Goal: Task Accomplishment & Management: Manage account settings

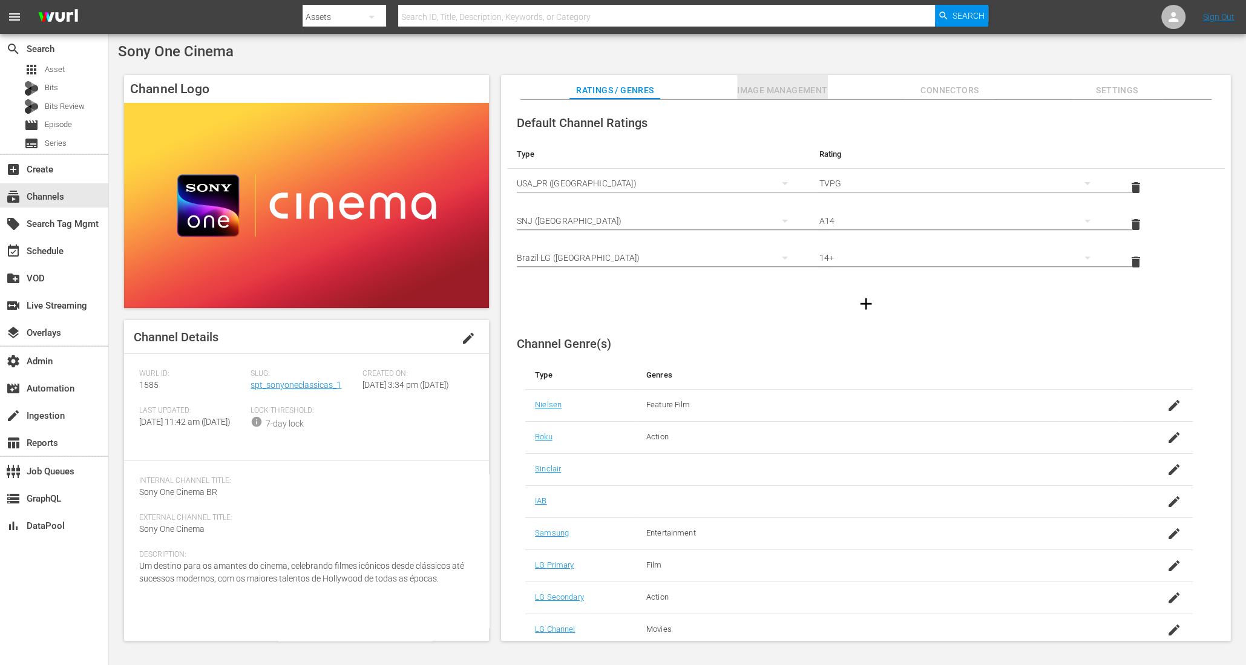
click at [775, 88] on span "Image Management" at bounding box center [782, 90] width 91 height 15
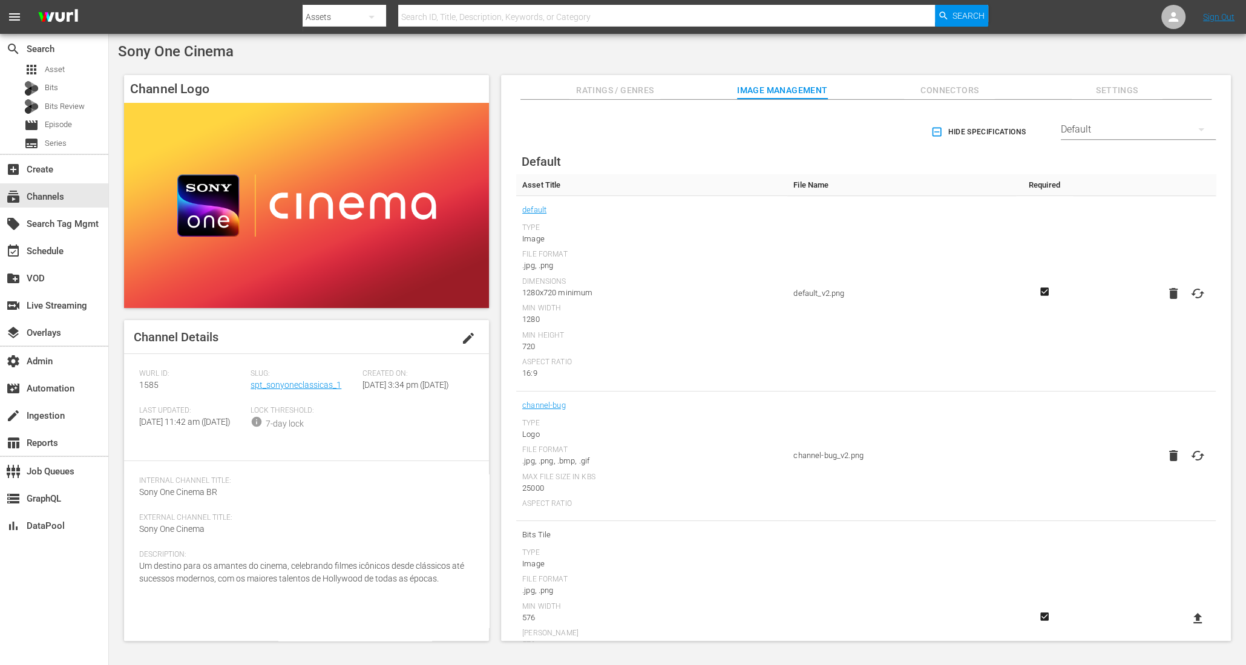
click at [1127, 136] on div "Default" at bounding box center [1138, 130] width 155 height 34
click at [1104, 344] on div "LG" at bounding box center [1135, 341] width 126 height 19
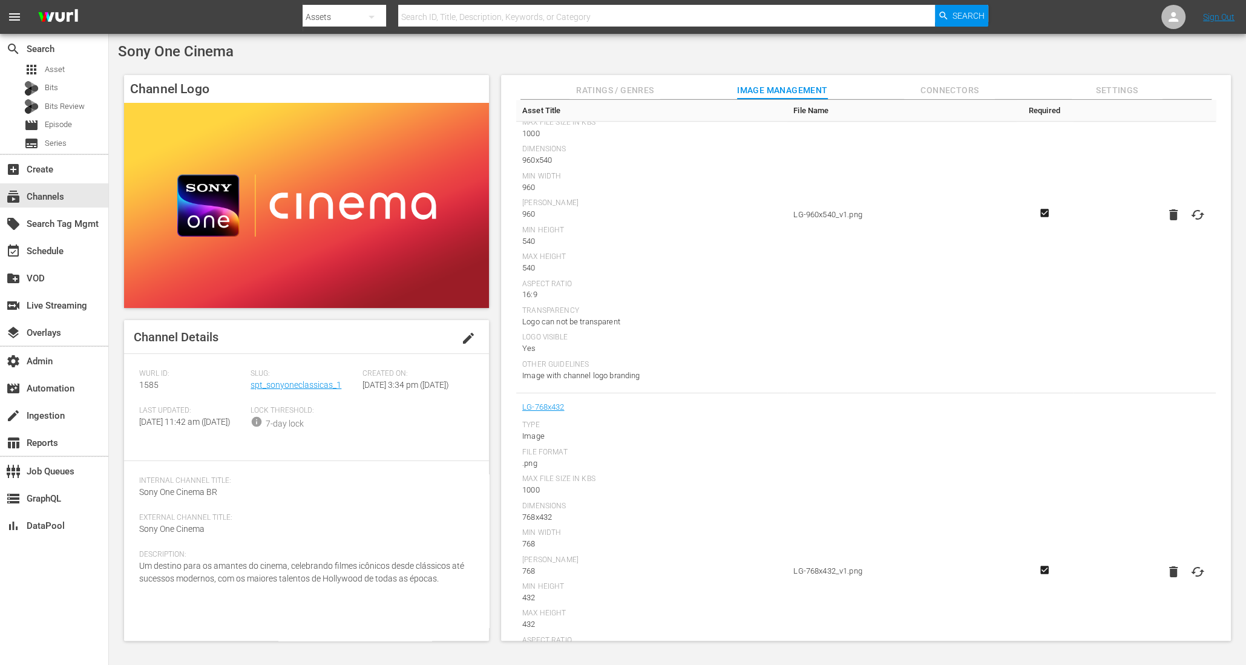
scroll to position [233, 0]
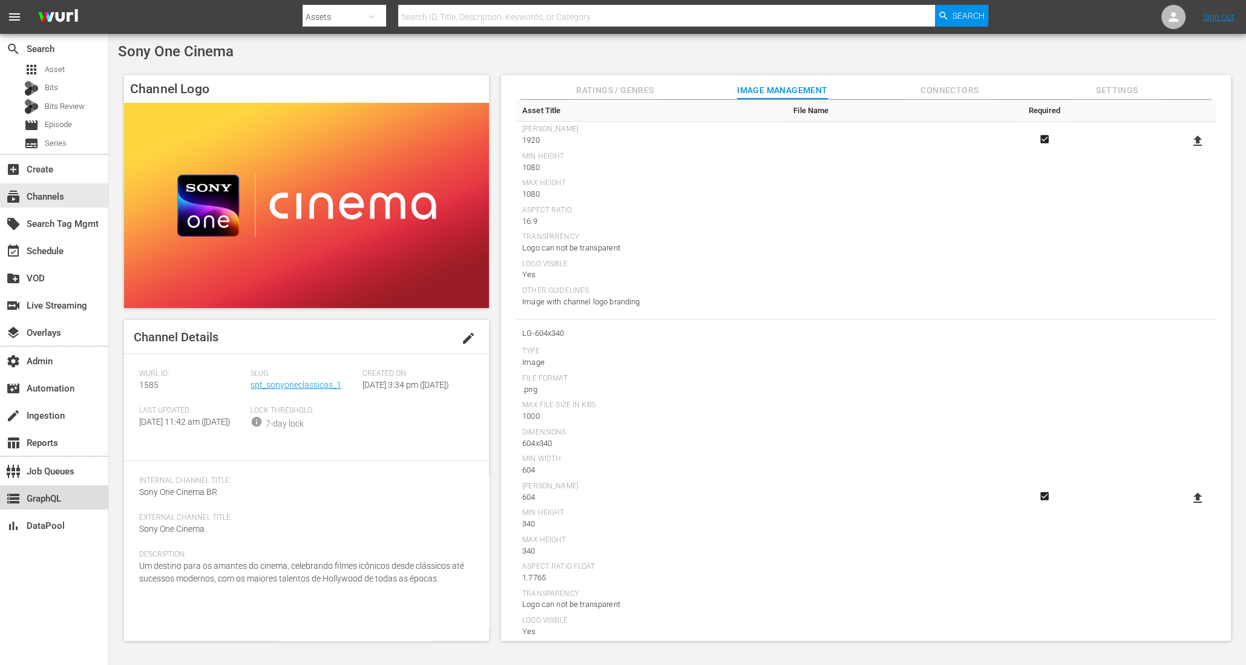
click at [31, 497] on div "storage GraphQL" at bounding box center [34, 496] width 68 height 11
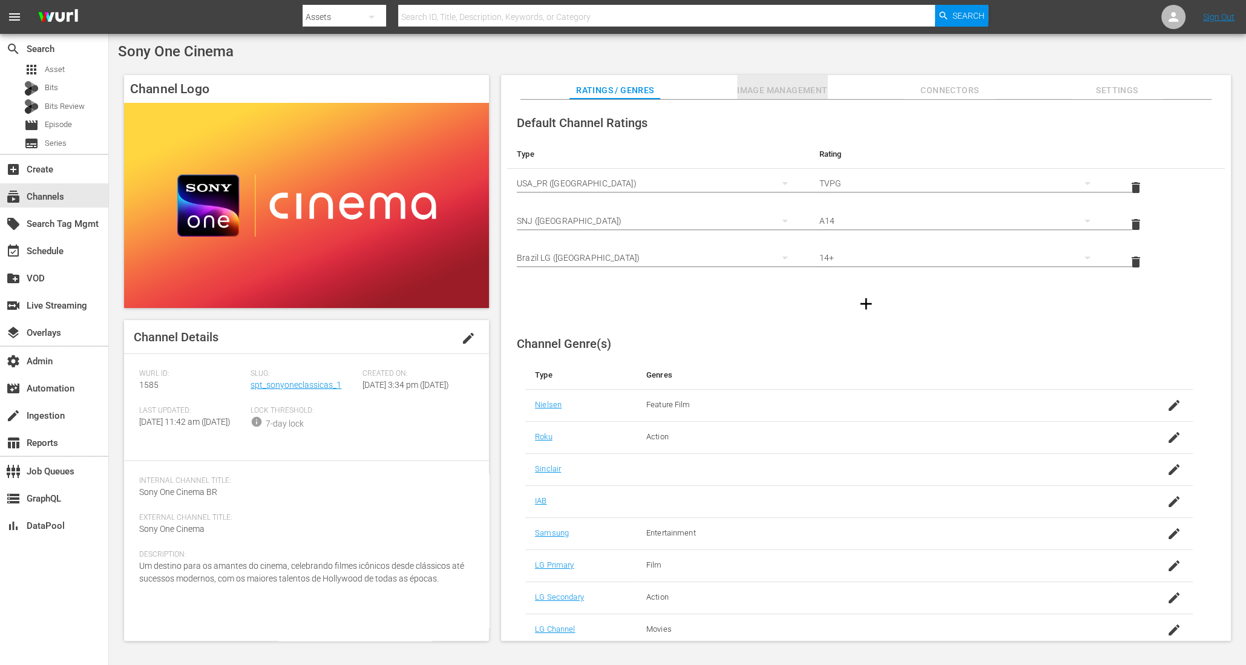
click at [796, 88] on span "Image Management" at bounding box center [782, 90] width 91 height 15
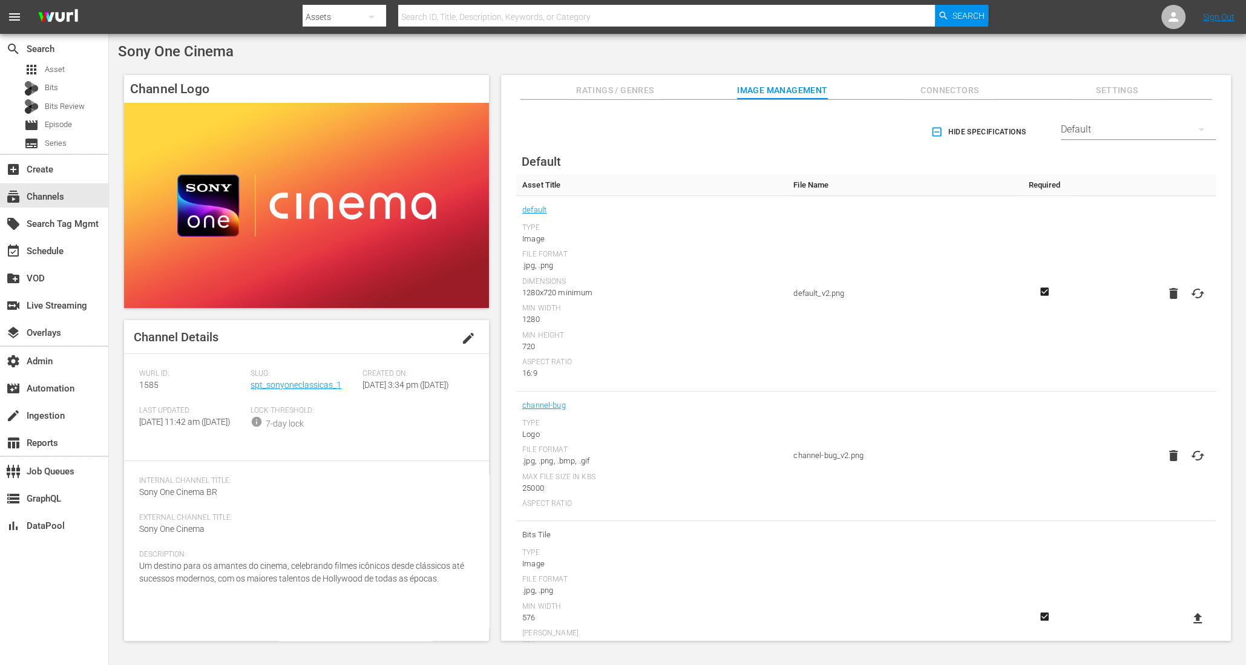
click at [1077, 128] on div "Default" at bounding box center [1138, 130] width 155 height 34
click at [1091, 338] on div "LG" at bounding box center [1135, 341] width 126 height 19
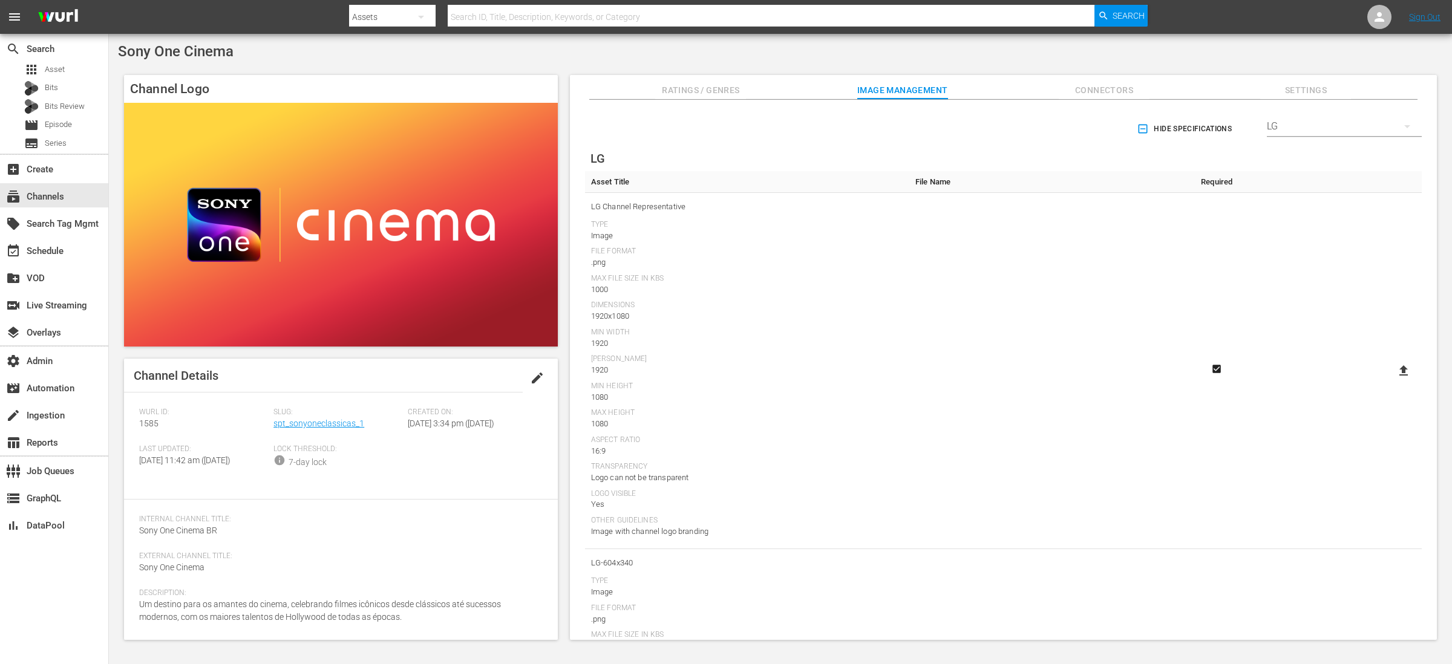
scroll to position [3, 0]
click at [1245, 370] on icon at bounding box center [1404, 370] width 8 height 10
click at [1245, 381] on input "file" at bounding box center [1392, 381] width 1 height 1
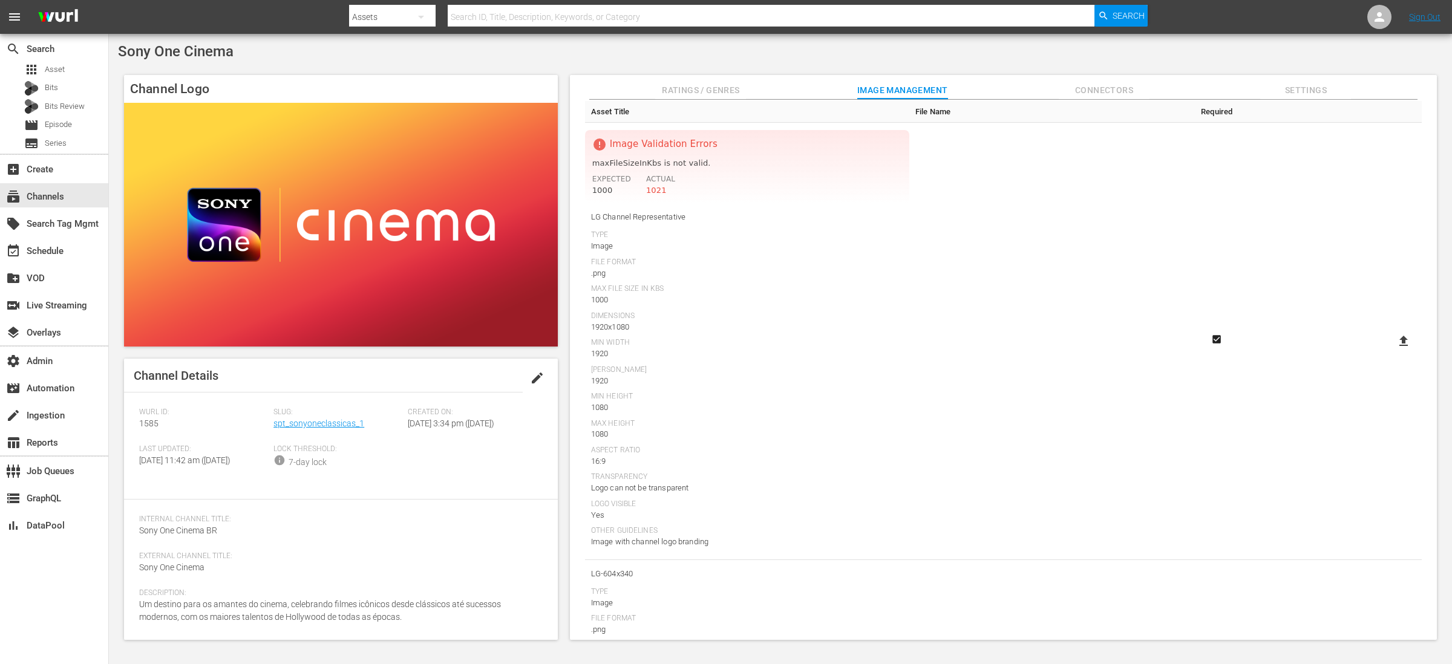
scroll to position [86, 0]
click at [1245, 326] on icon at bounding box center [1404, 328] width 8 height 10
click at [1245, 339] on input "file" at bounding box center [1392, 339] width 1 height 1
type input "C:\fakepath\1585-LG-Thumbnail_v3.png"
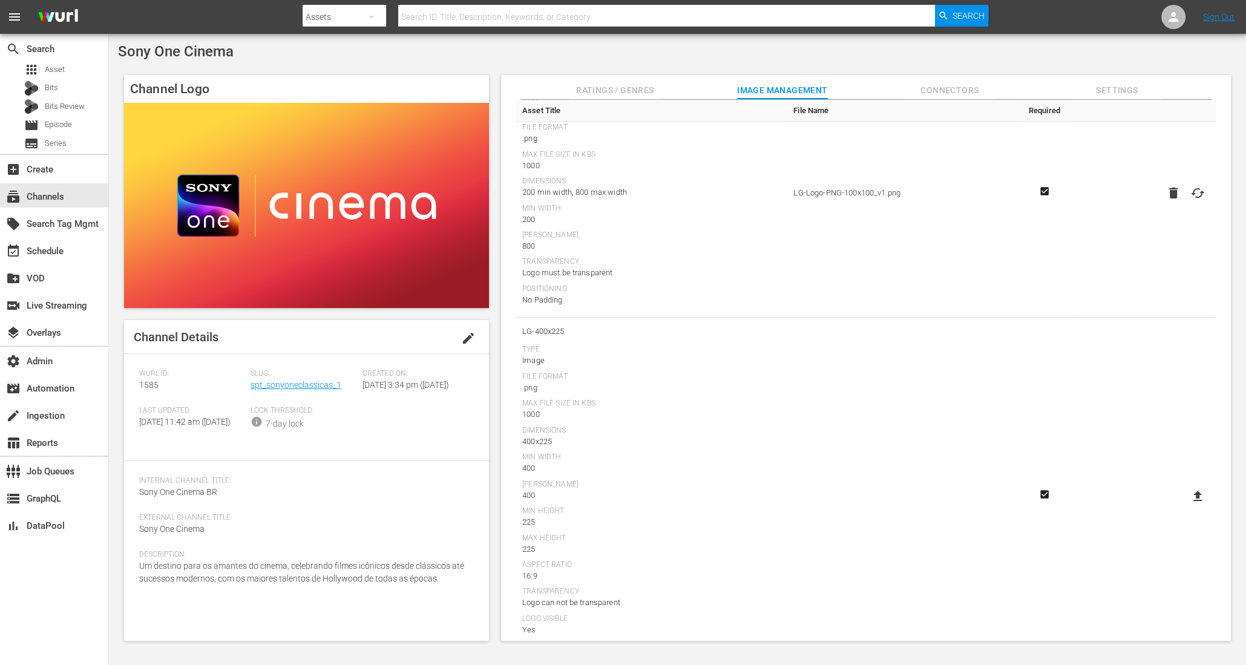
scroll to position [1600, 0]
